Goal: Browse casually

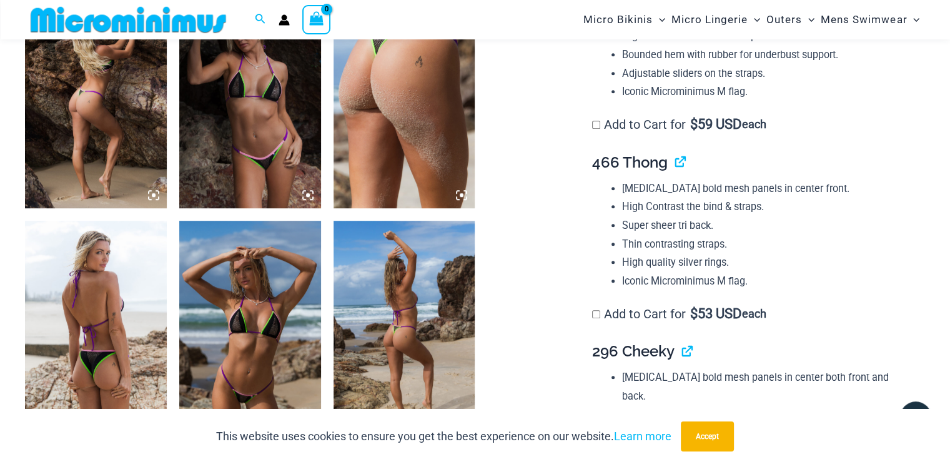
scroll to position [738, 0]
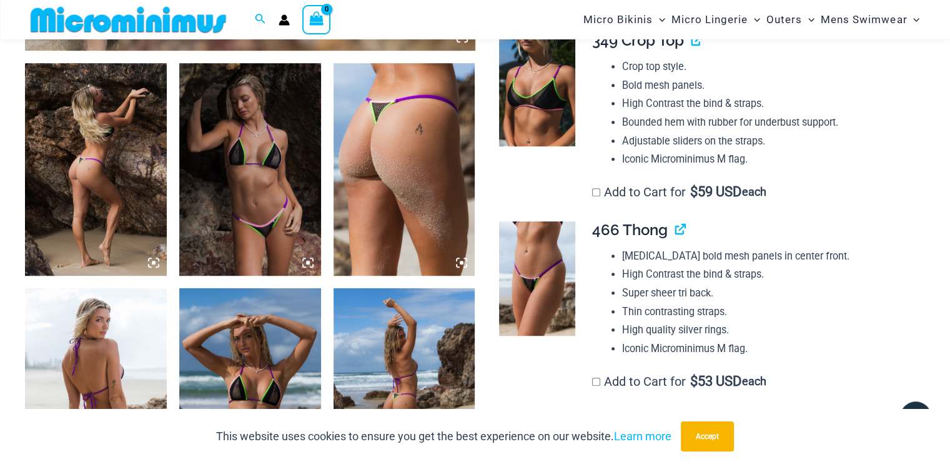
click at [389, 186] on img at bounding box center [405, 169] width 142 height 212
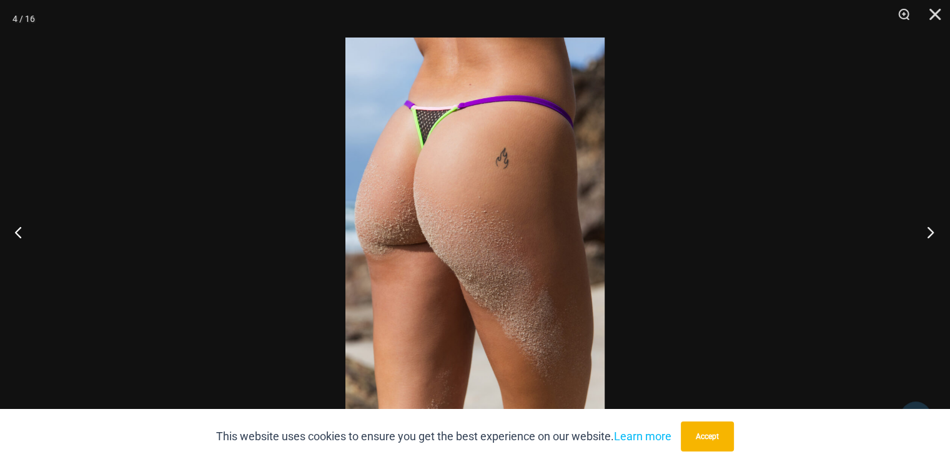
click at [922, 233] on button "Next" at bounding box center [926, 232] width 47 height 62
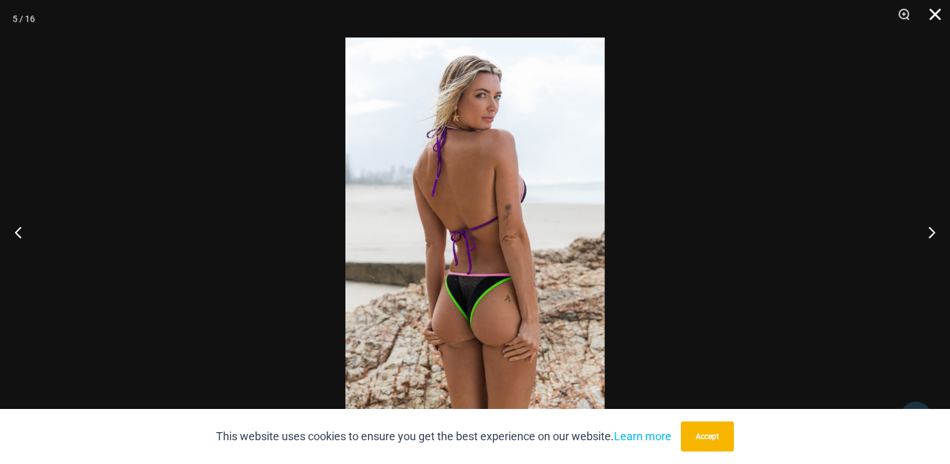
click at [940, 15] on button "Close" at bounding box center [930, 18] width 31 height 37
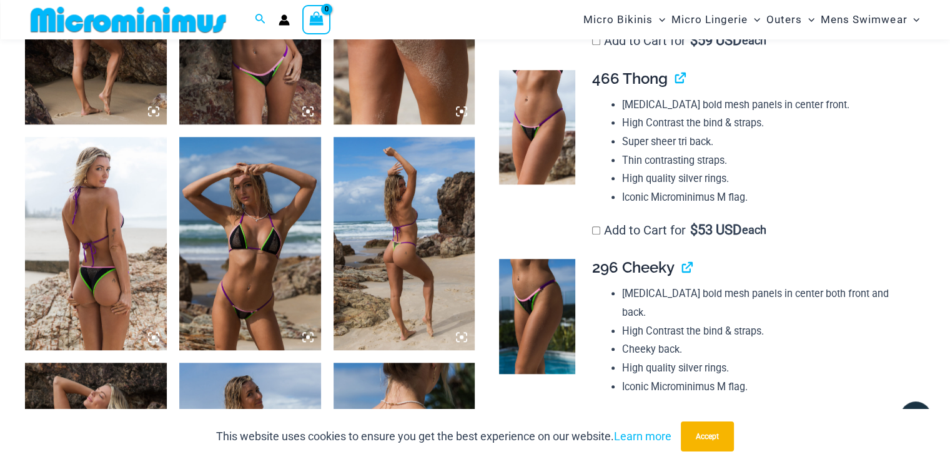
scroll to position [926, 0]
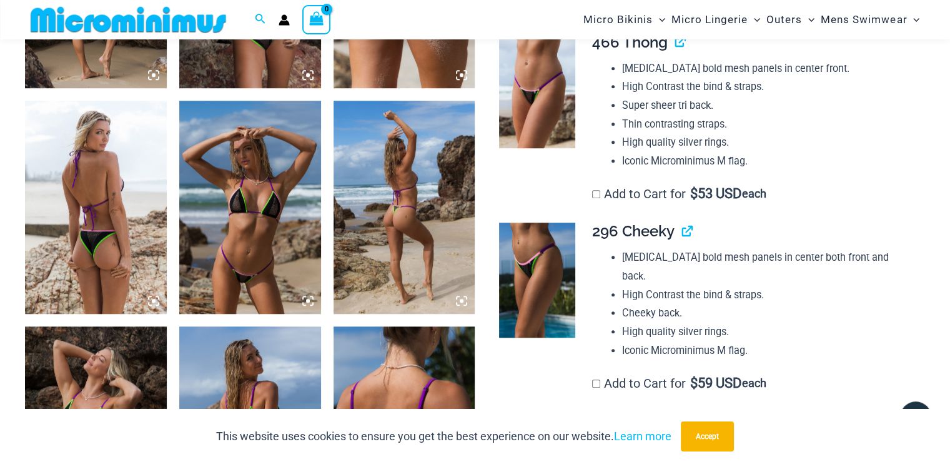
click at [425, 214] on img at bounding box center [405, 207] width 142 height 212
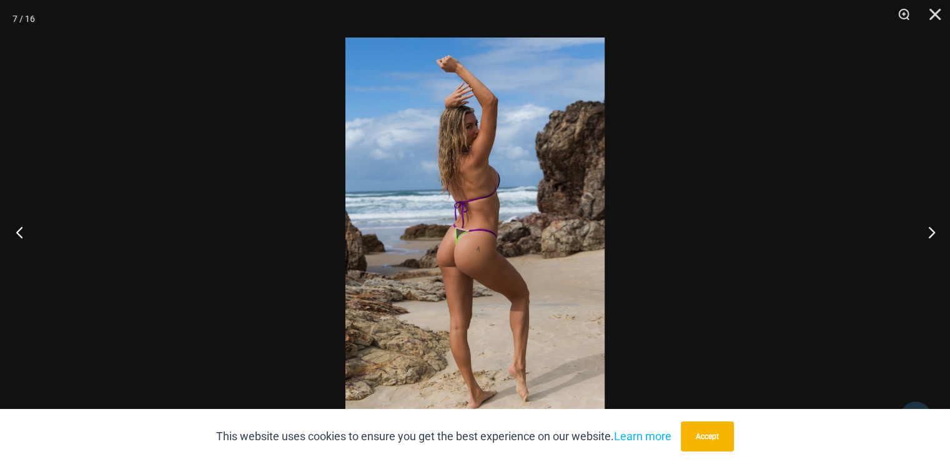
click at [24, 223] on button "Previous" at bounding box center [23, 232] width 47 height 62
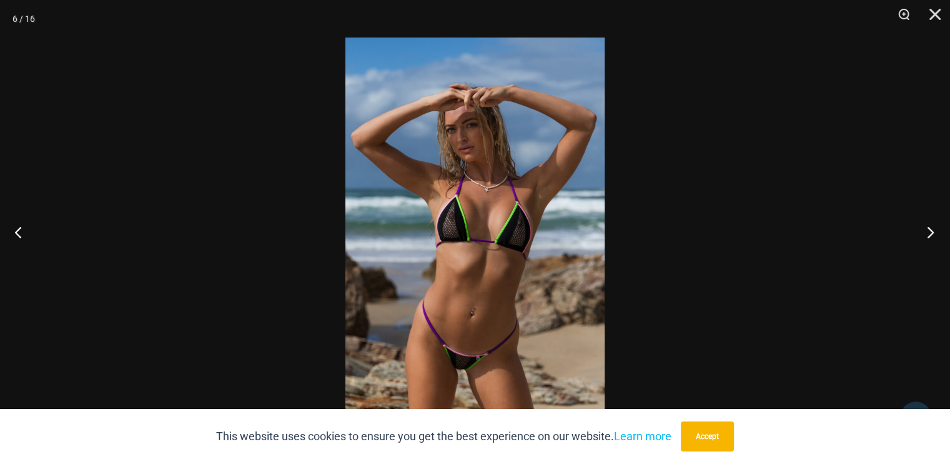
click at [928, 236] on button "Next" at bounding box center [926, 232] width 47 height 62
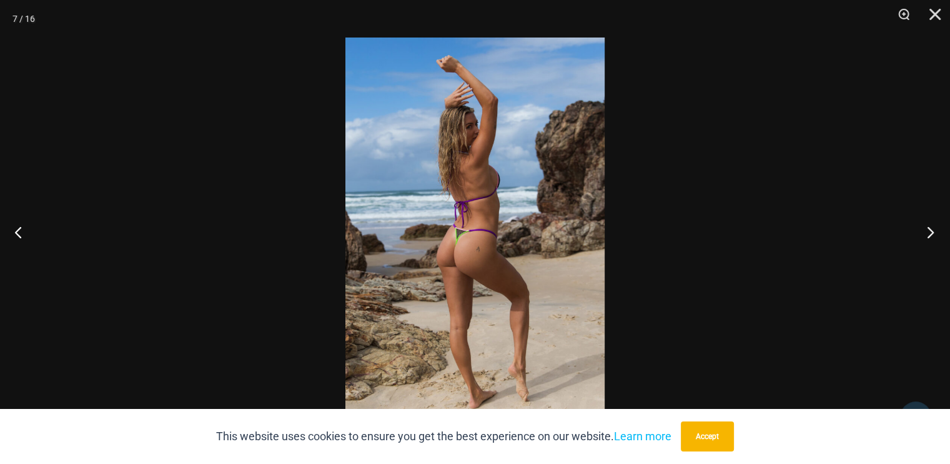
click at [928, 236] on button "Next" at bounding box center [926, 232] width 47 height 62
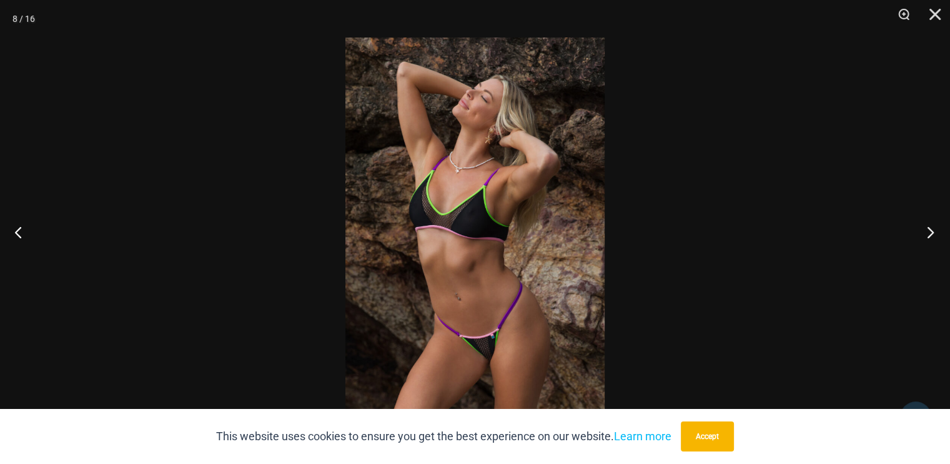
click at [928, 236] on button "Next" at bounding box center [926, 232] width 47 height 62
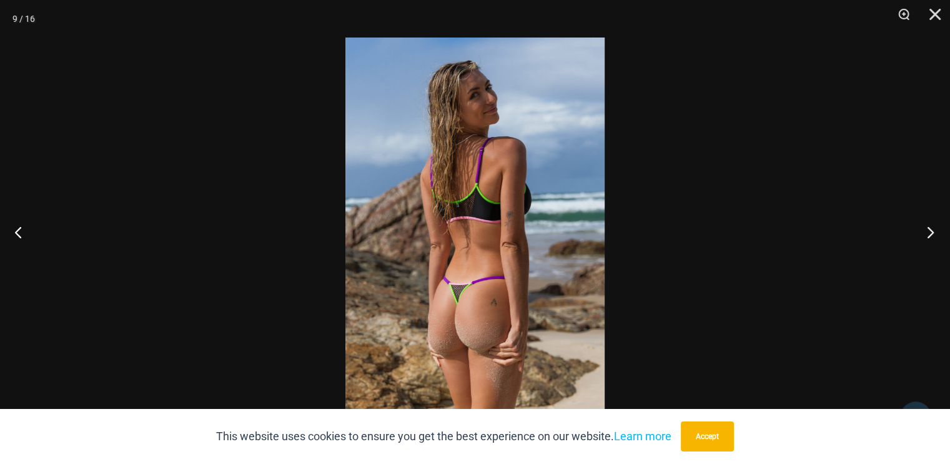
click at [928, 236] on button "Next" at bounding box center [926, 232] width 47 height 62
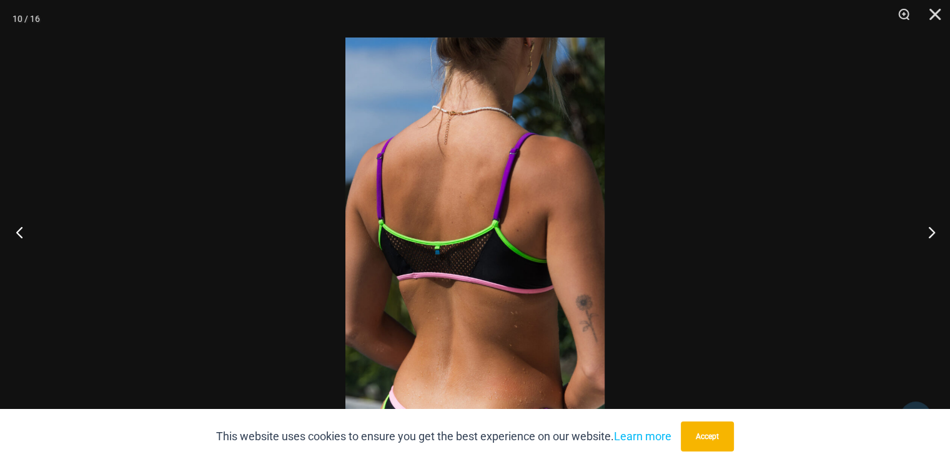
click at [16, 227] on button "Previous" at bounding box center [23, 232] width 47 height 62
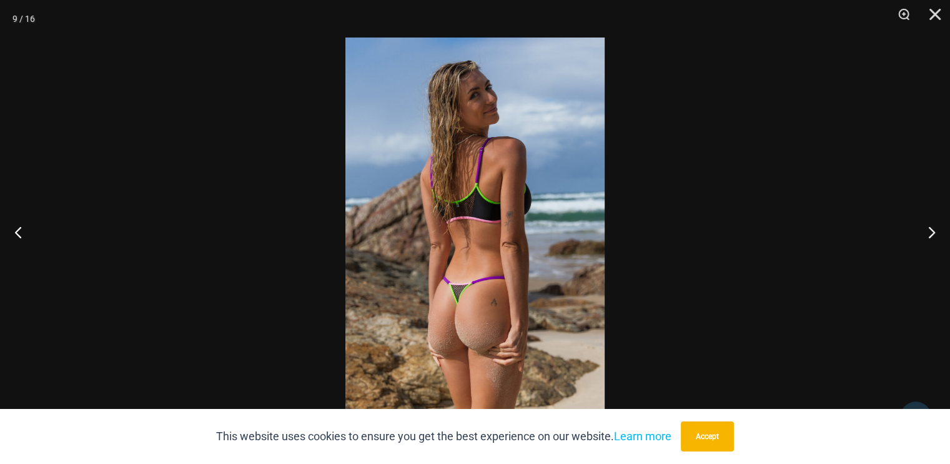
click at [460, 259] on img at bounding box center [474, 231] width 259 height 389
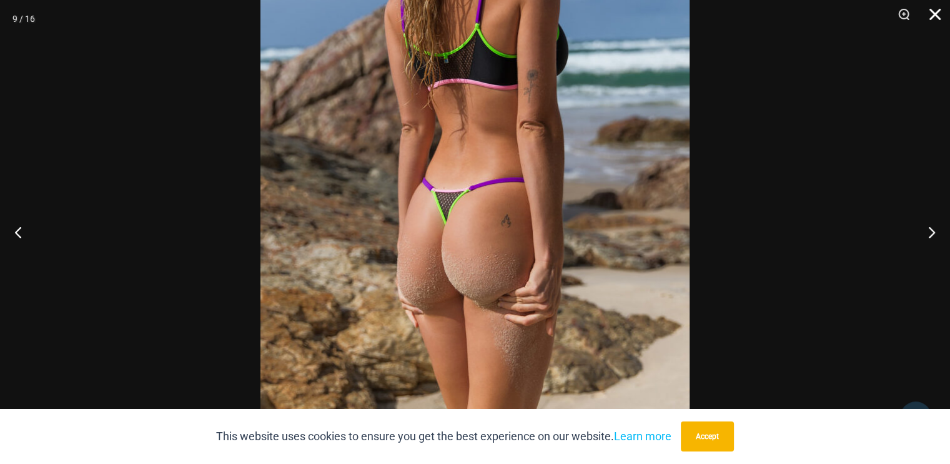
click at [937, 19] on button "Close" at bounding box center [930, 18] width 31 height 37
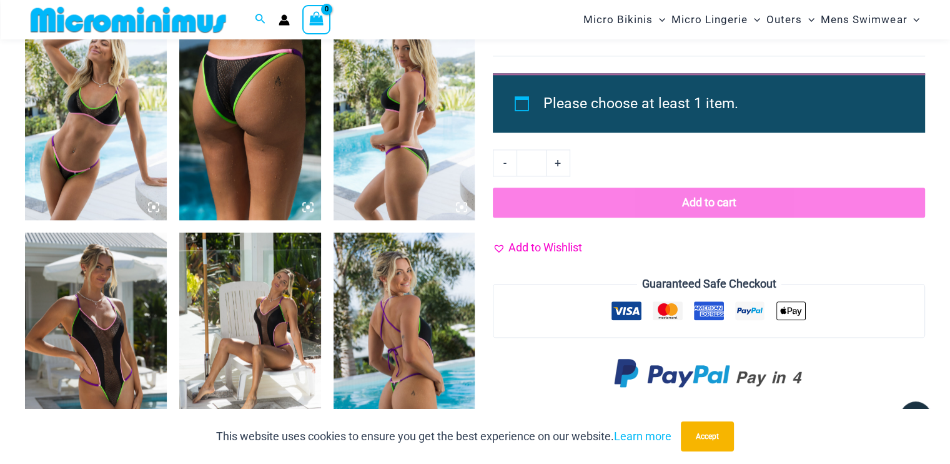
scroll to position [1551, 0]
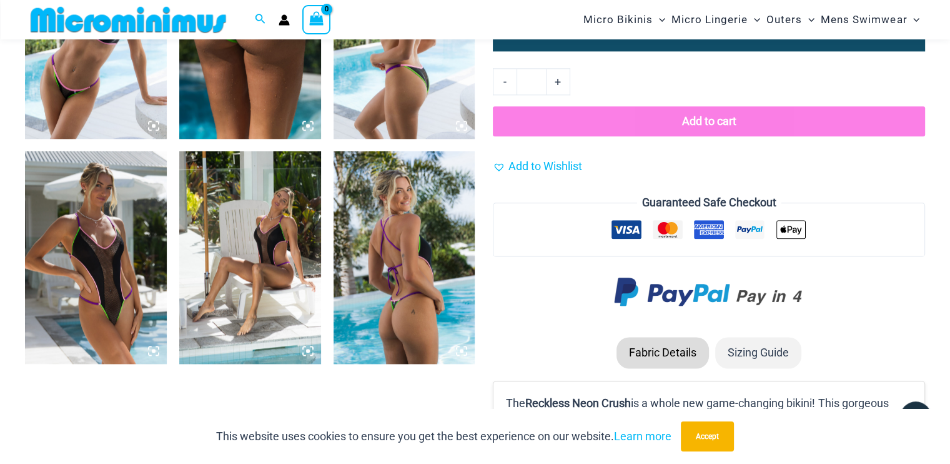
click at [422, 305] on img at bounding box center [405, 257] width 142 height 212
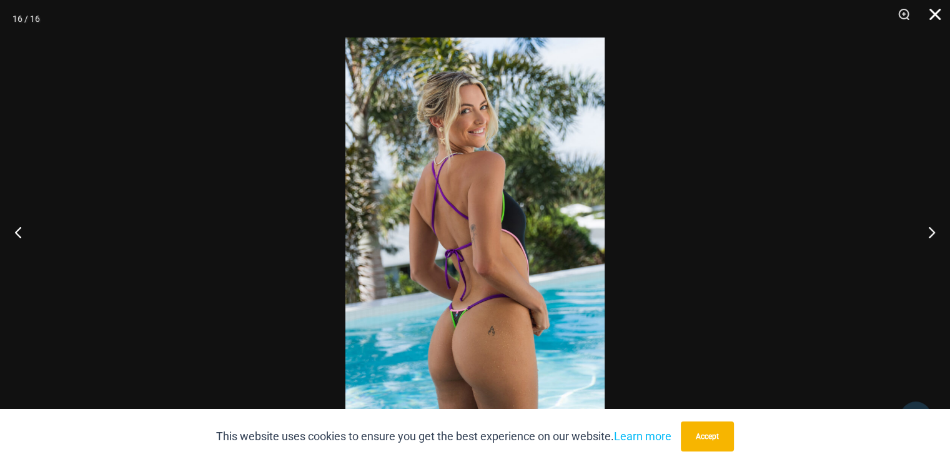
click at [922, 25] on button "Close" at bounding box center [930, 18] width 31 height 37
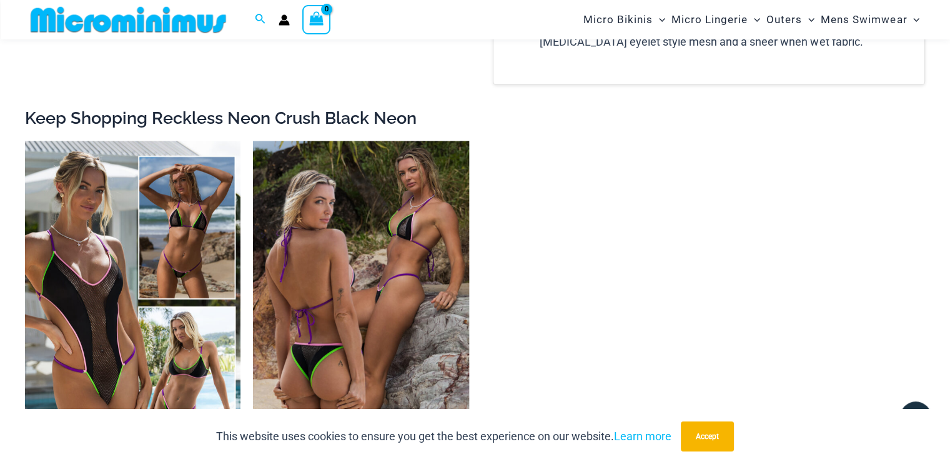
scroll to position [2050, 0]
